Goal: Find specific page/section: Find specific page/section

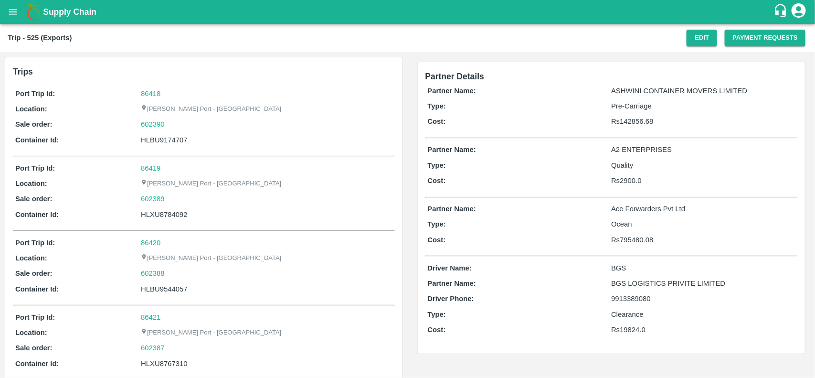
click at [159, 97] on div "86418" at bounding box center [266, 93] width 251 height 11
click at [154, 94] on link "86418" at bounding box center [151, 94] width 20 height 8
click at [173, 127] on div "602390" at bounding box center [266, 124] width 251 height 11
copy link
click at [173, 127] on div "602390" at bounding box center [266, 124] width 251 height 11
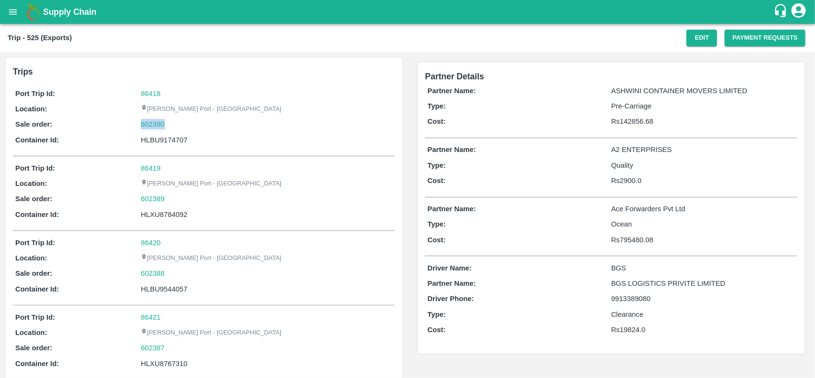
copy link "602390"
click at [173, 127] on div "602390" at bounding box center [266, 124] width 251 height 11
click at [151, 122] on link "602390" at bounding box center [153, 124] width 24 height 11
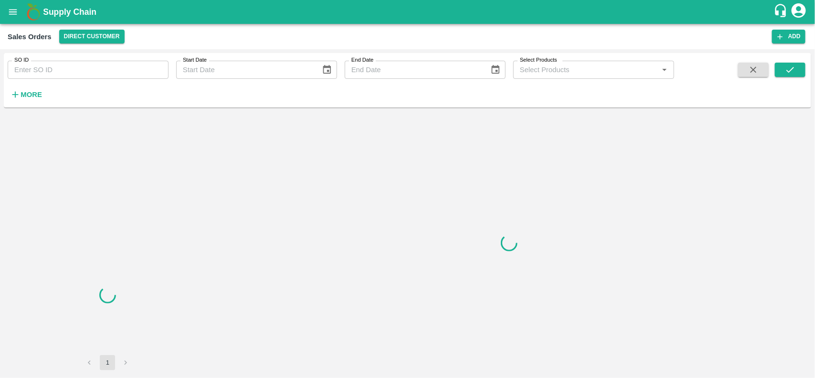
click at [85, 67] on input "SO ID" at bounding box center [88, 70] width 161 height 18
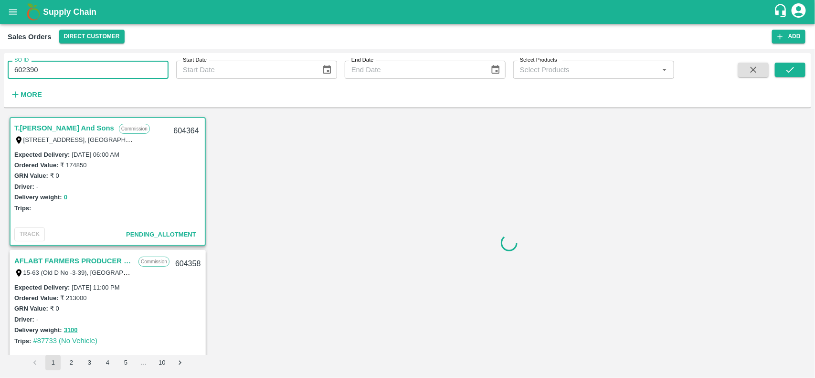
click at [85, 67] on input "602390" at bounding box center [88, 70] width 161 height 18
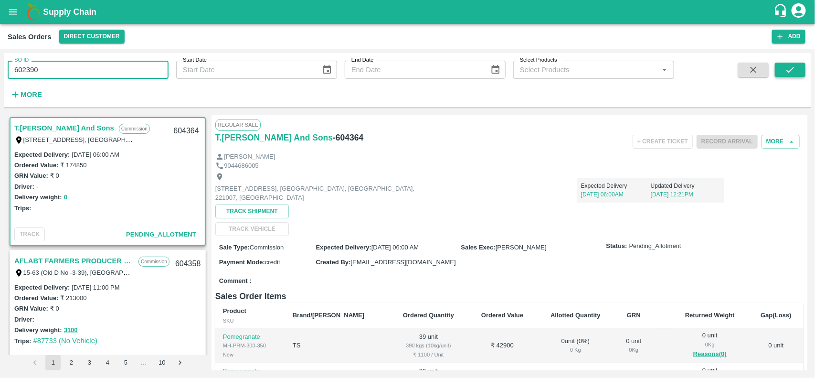
type input "602390"
click at [794, 63] on button "submit" at bounding box center [790, 70] width 31 height 14
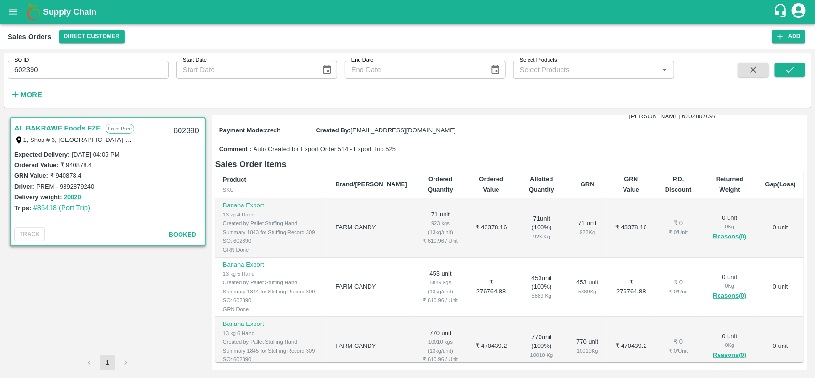
scroll to position [117, 0]
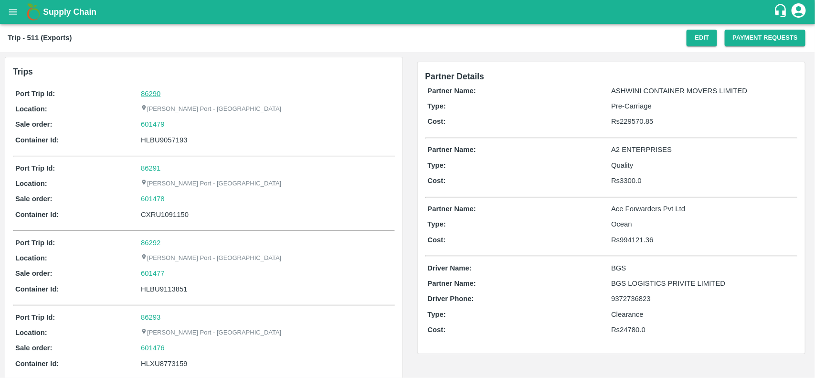
click at [152, 96] on link "86290" at bounding box center [151, 94] width 20 height 8
click at [178, 120] on div "601479" at bounding box center [266, 124] width 251 height 11
copy link "601479"
click at [178, 120] on div "601479" at bounding box center [266, 124] width 251 height 11
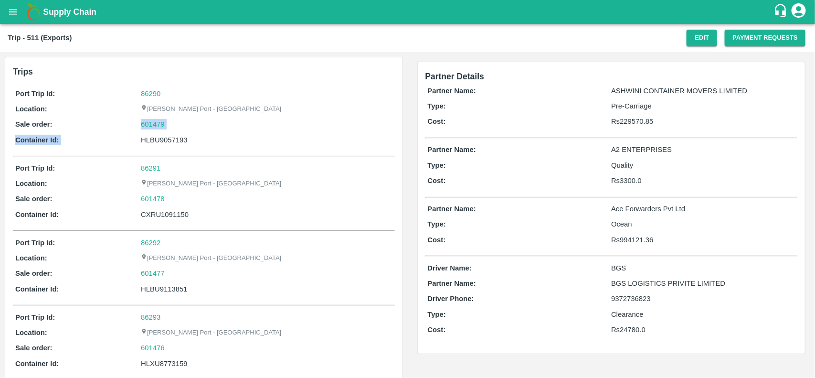
drag, startPoint x: 178, startPoint y: 120, endPoint x: 137, endPoint y: 139, distance: 45.5
click at [137, 139] on div "Port Trip Id: 86290 Location: Jawaharlal Nehru Port - Nhava Sheva Sale order: 6…" at bounding box center [204, 119] width 382 height 66
click at [157, 119] on link "601479" at bounding box center [153, 124] width 24 height 11
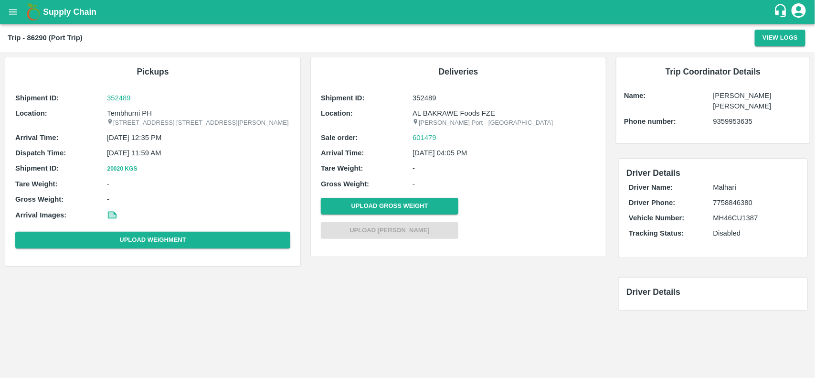
click at [136, 106] on div "Shipment ID: 352489 Location: [STREET_ADDRESS] E-5, YASHSHREE INDUSTRIES, M.I.D…" at bounding box center [153, 172] width 280 height 164
copy p "Tembhurni"
copy p "Tembhurni PH"
click at [136, 106] on div "Shipment ID: 352489 Location: [STREET_ADDRESS] E-5, YASHSHREE INDUSTRIES, M.I.D…" at bounding box center [153, 172] width 280 height 164
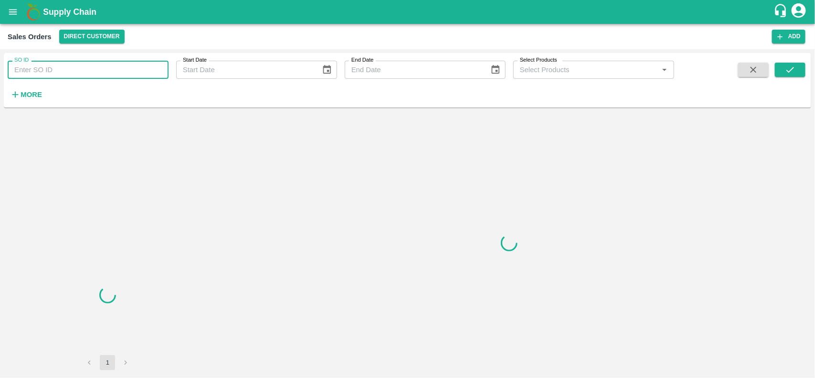
click at [68, 64] on input "SO ID" at bounding box center [88, 70] width 161 height 18
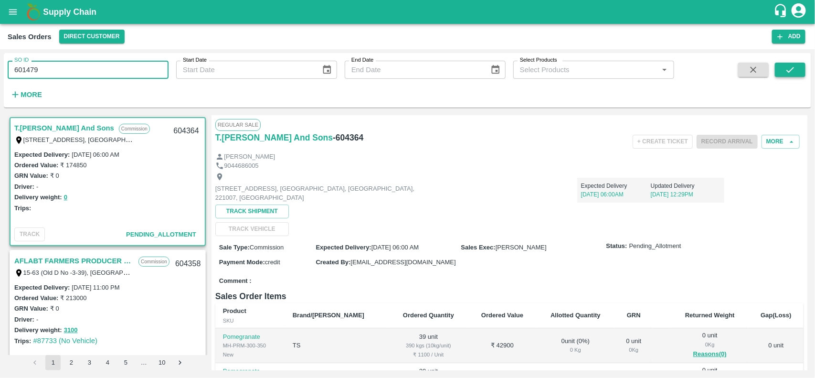
type input "601479"
click at [789, 68] on icon "submit" at bounding box center [790, 69] width 11 height 11
